Goal: Check status: Check status

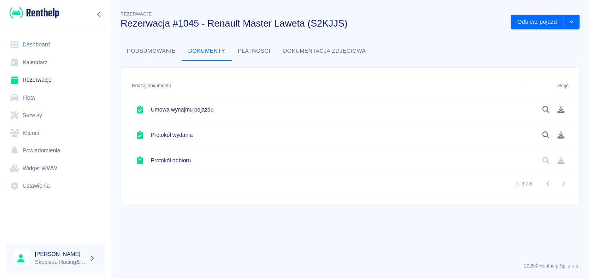
click at [34, 15] on img at bounding box center [35, 12] width 50 height 13
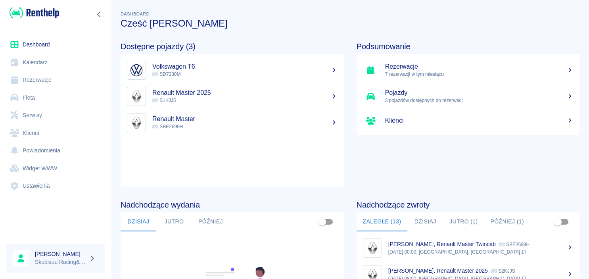
click at [50, 78] on link "Rezerwacje" at bounding box center [55, 80] width 99 height 18
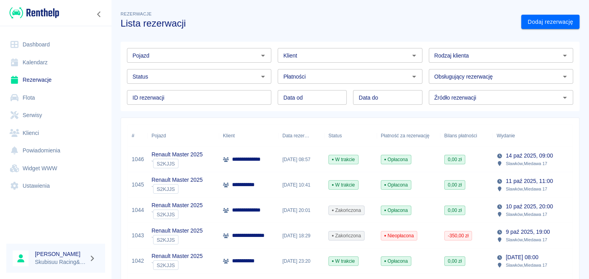
click at [394, 158] on span "Opłacona" at bounding box center [396, 159] width 30 height 7
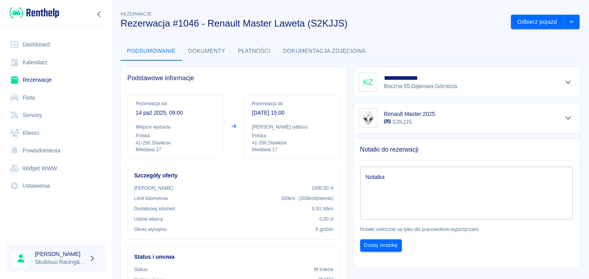
click at [209, 47] on button "Dokumenty" at bounding box center [207, 51] width 50 height 19
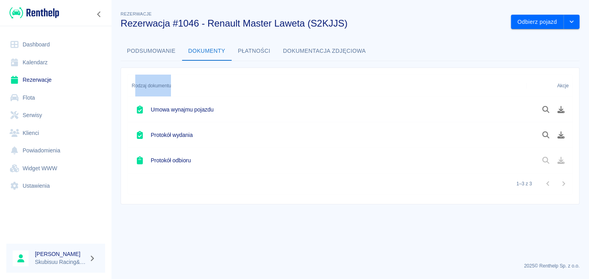
drag, startPoint x: 236, startPoint y: 109, endPoint x: 134, endPoint y: 63, distance: 112.6
click at [134, 97] on div "Umowa wynajmu pojazdu" at bounding box center [327, 109] width 398 height 25
click at [143, 50] on button "Podsumowanie" at bounding box center [150, 51] width 61 height 19
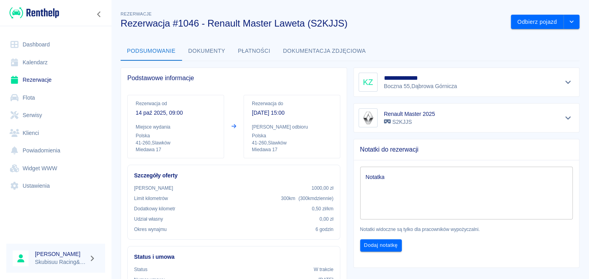
click at [162, 50] on button "Podsumowanie" at bounding box center [150, 51] width 61 height 19
click at [201, 57] on button "Dokumenty" at bounding box center [207, 51] width 50 height 19
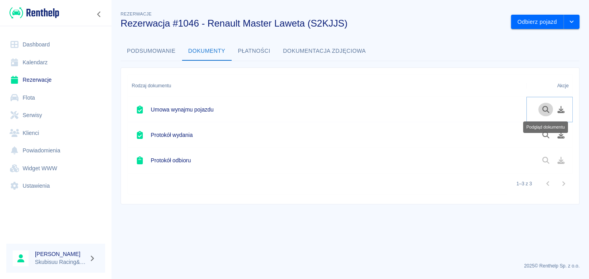
click at [547, 112] on icon "Podgląd dokumentu" at bounding box center [545, 109] width 9 height 7
